Goal: Information Seeking & Learning: Learn about a topic

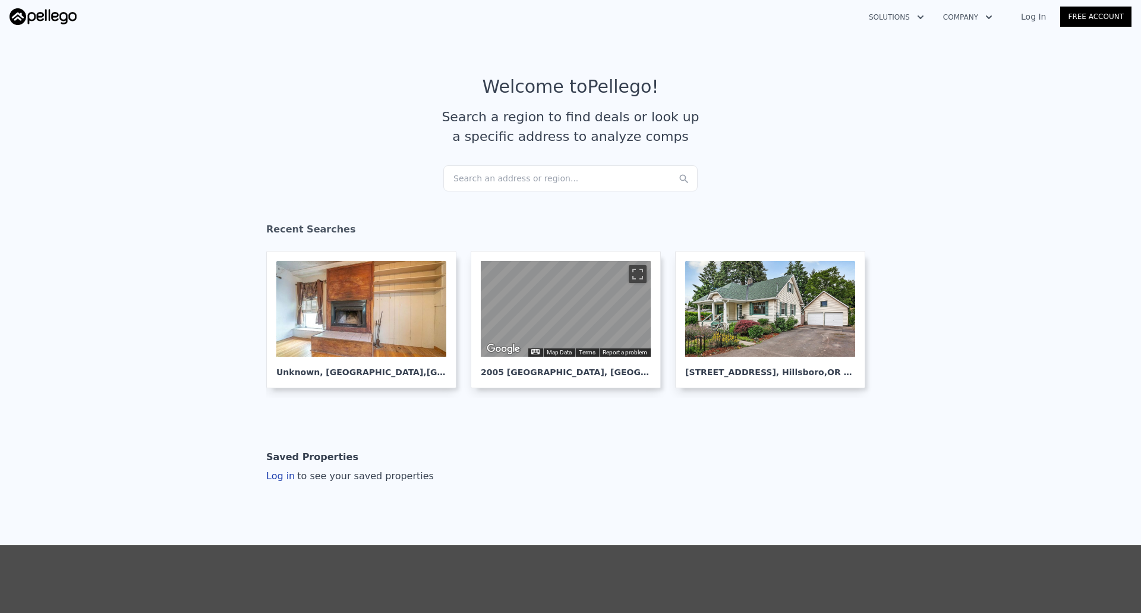
click at [558, 175] on div "Search an address or region..." at bounding box center [570, 178] width 254 height 26
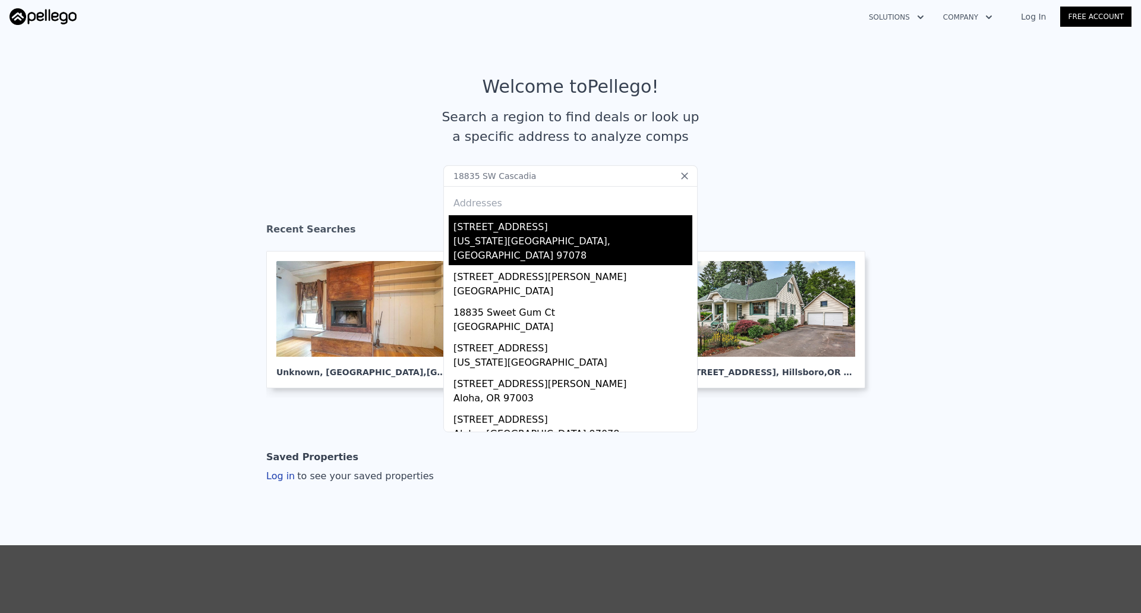
type input "18835 SW Cascadia"
click at [516, 238] on div "[US_STATE][GEOGRAPHIC_DATA], [GEOGRAPHIC_DATA] 97078" at bounding box center [572, 249] width 239 height 31
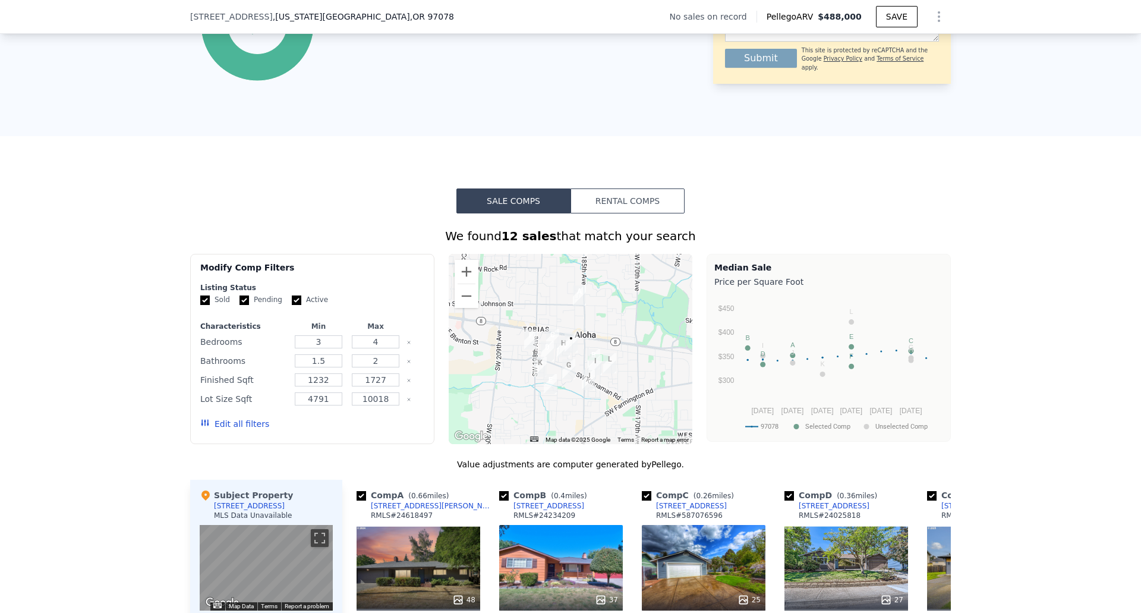
scroll to position [713, 0]
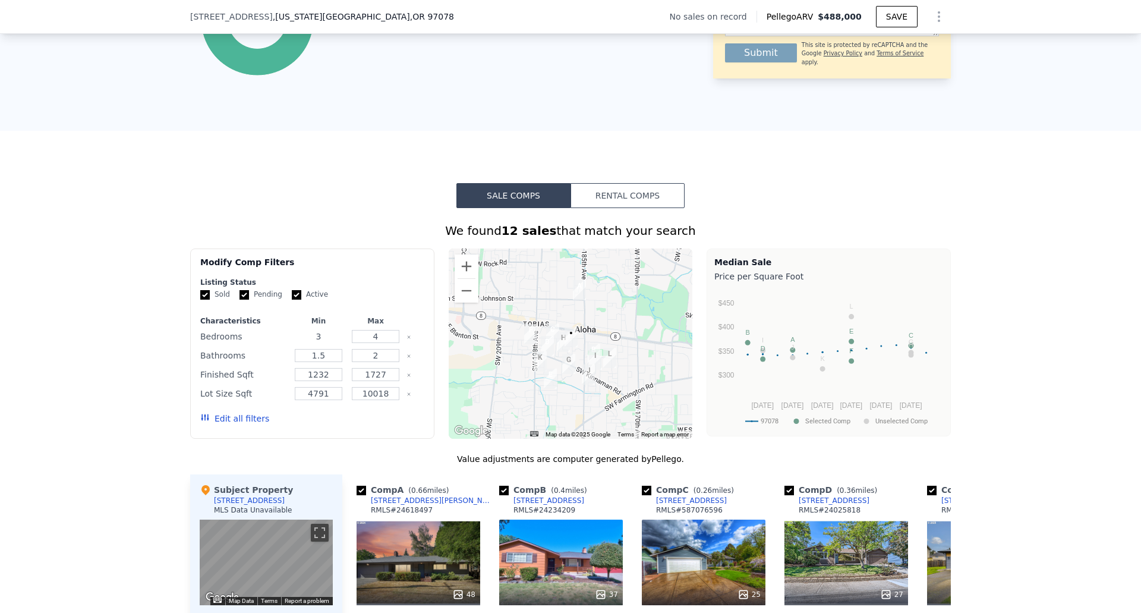
drag, startPoint x: 323, startPoint y: 345, endPoint x: 304, endPoint y: 349, distance: 19.3
click at [304, 343] on input "3" at bounding box center [318, 336] width 47 height 13
type input "4"
click at [239, 299] on input "Pending" at bounding box center [244, 295] width 10 height 10
checkbox input "false"
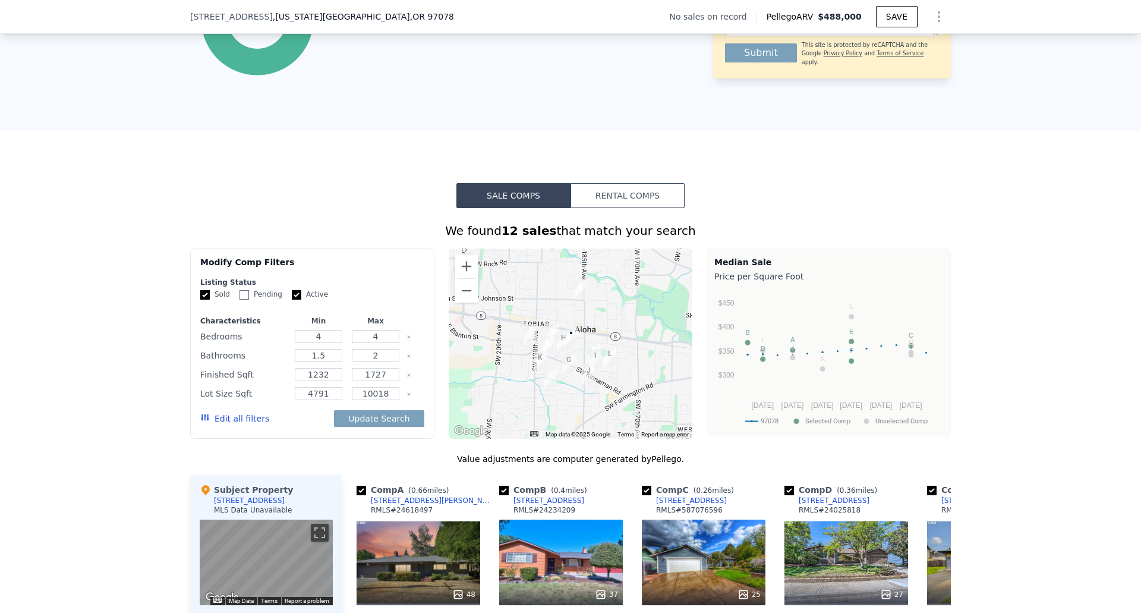
click at [292, 299] on input "Active" at bounding box center [297, 295] width 10 height 10
checkbox input "false"
click at [371, 343] on input "4" at bounding box center [375, 336] width 47 height 13
drag, startPoint x: 329, startPoint y: 367, endPoint x: 300, endPoint y: 368, distance: 28.5
click at [300, 362] on input "1.5" at bounding box center [318, 355] width 47 height 13
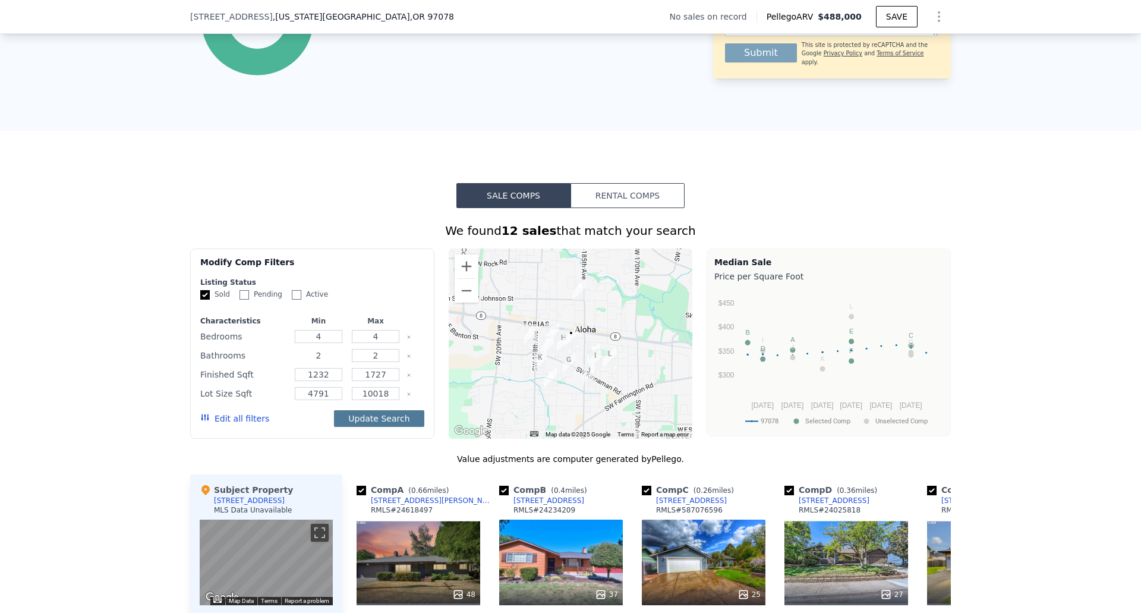
type input "2"
click at [393, 427] on button "Update Search" at bounding box center [379, 418] width 90 height 17
checkbox input "false"
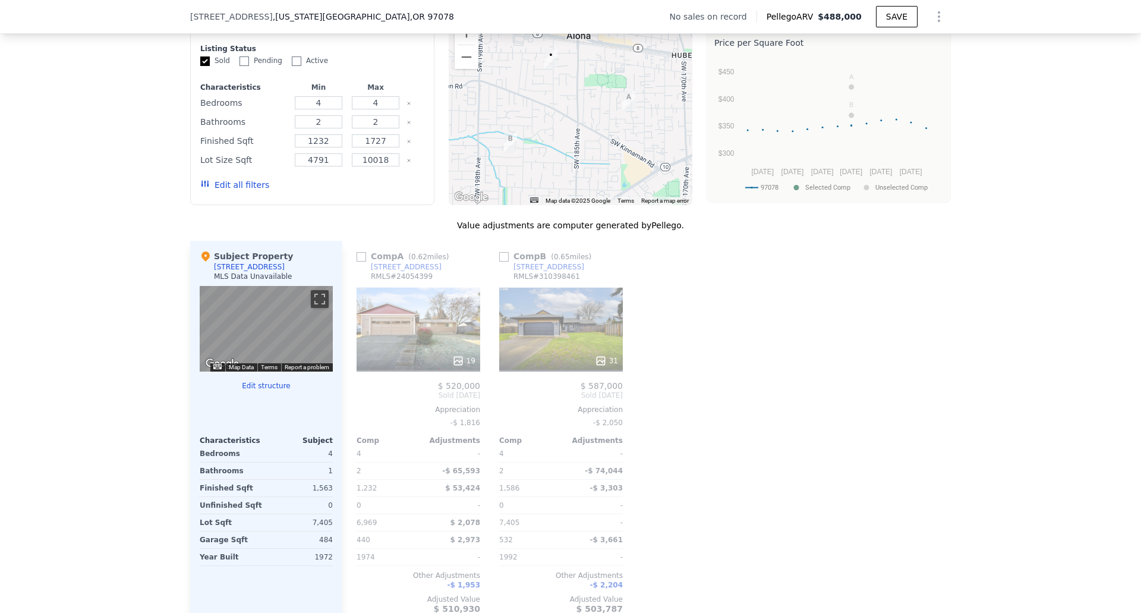
scroll to position [1006, 0]
